Goal: Navigation & Orientation: Find specific page/section

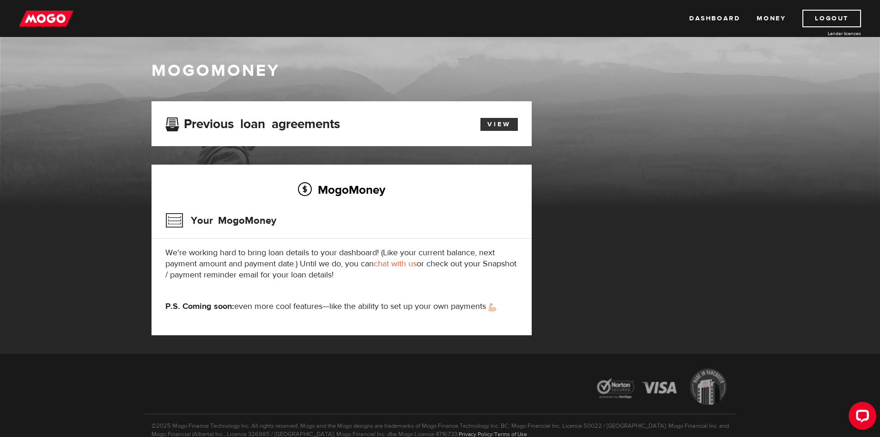
click at [495, 127] on link "View" at bounding box center [499, 124] width 37 height 13
click at [762, 18] on link "Money" at bounding box center [771, 19] width 29 height 18
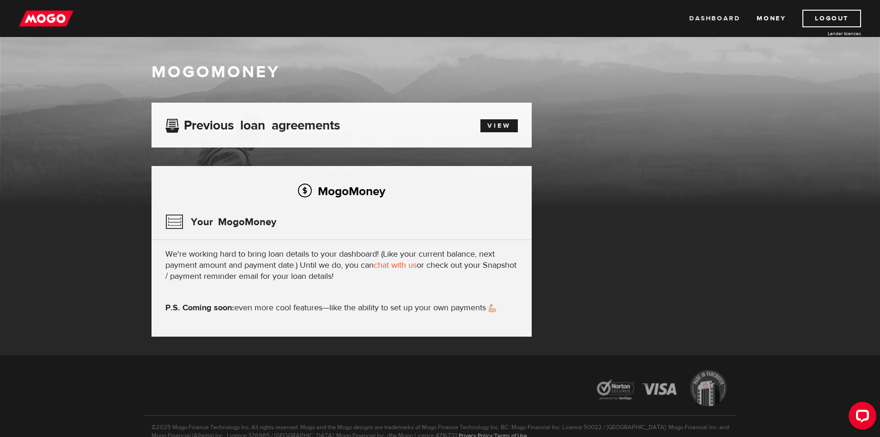
click at [715, 20] on link "Dashboard" at bounding box center [714, 19] width 51 height 18
